Goal: Navigation & Orientation: Find specific page/section

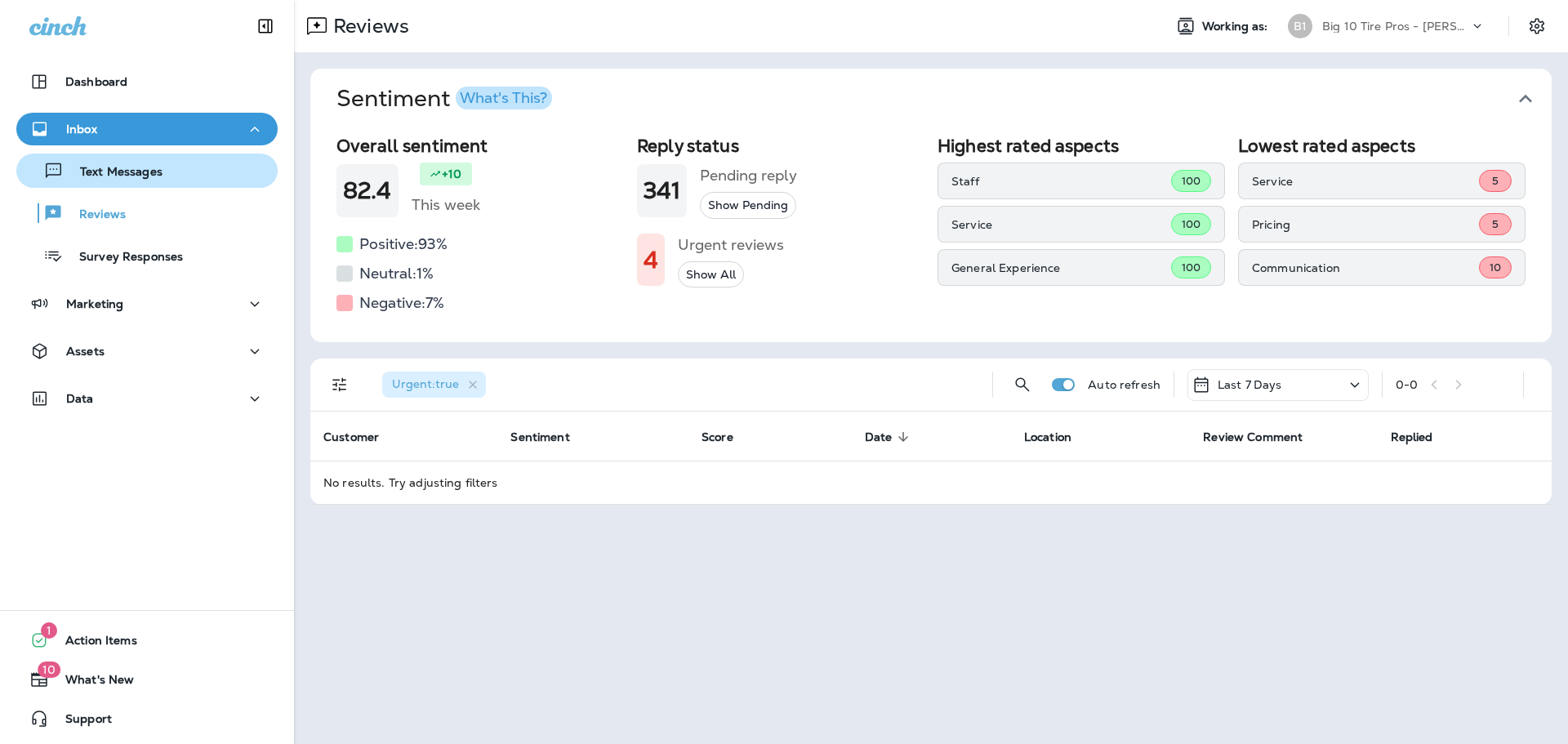
click at [123, 172] on p "Text Messages" at bounding box center [112, 172] width 99 height 15
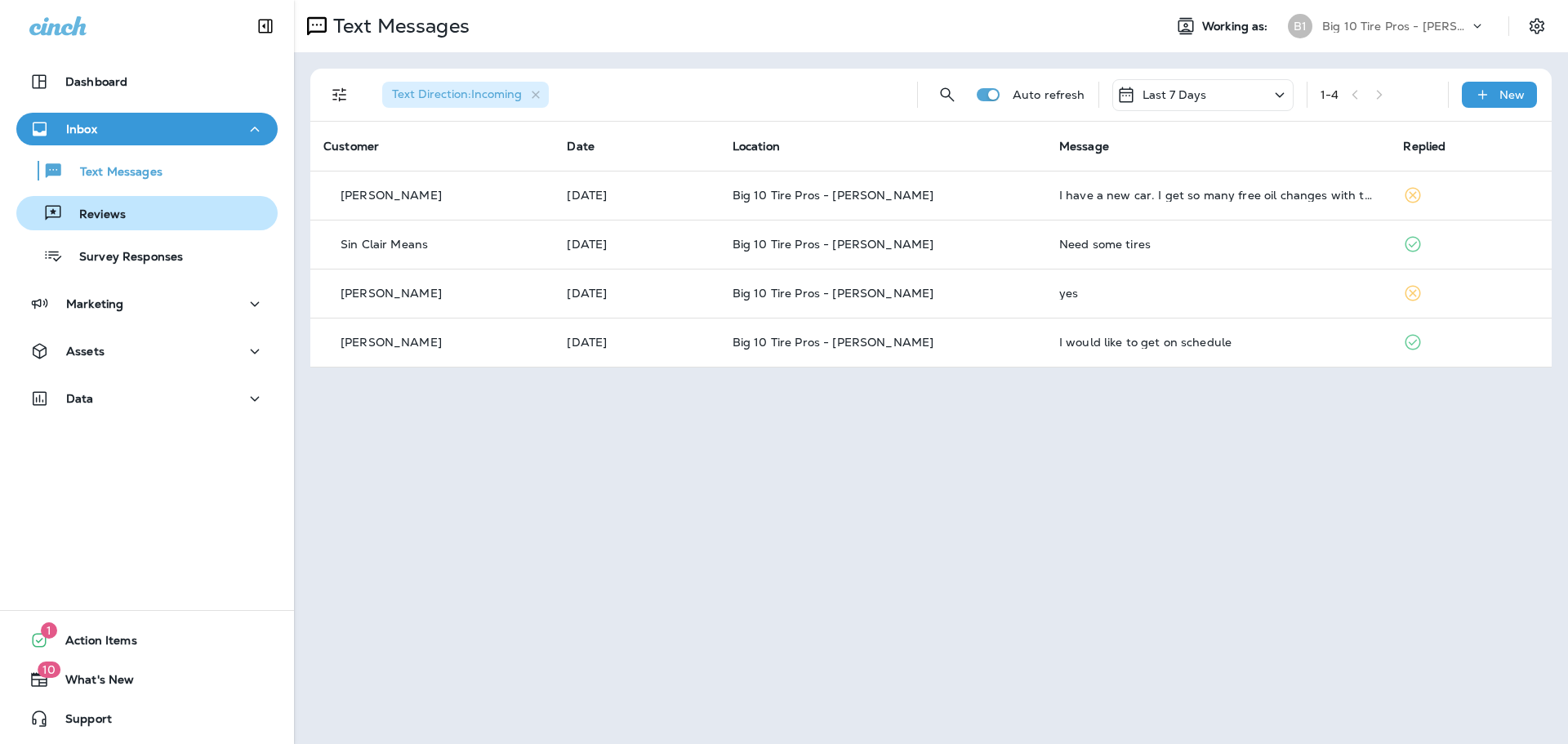
click at [108, 212] on p "Reviews" at bounding box center [95, 215] width 63 height 15
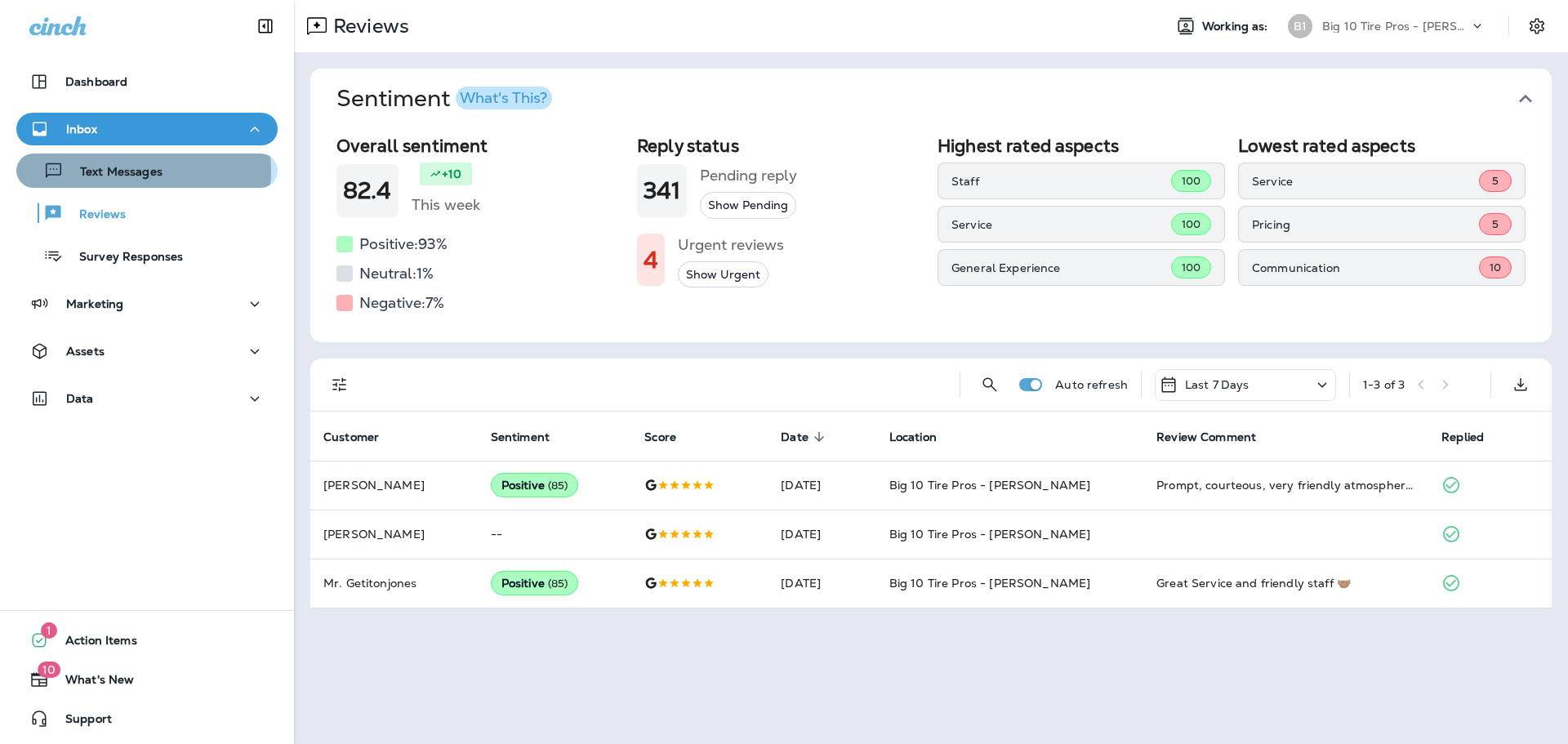
click at [126, 171] on p "Text Messages" at bounding box center [112, 172] width 99 height 15
